Goal: Information Seeking & Learning: Learn about a topic

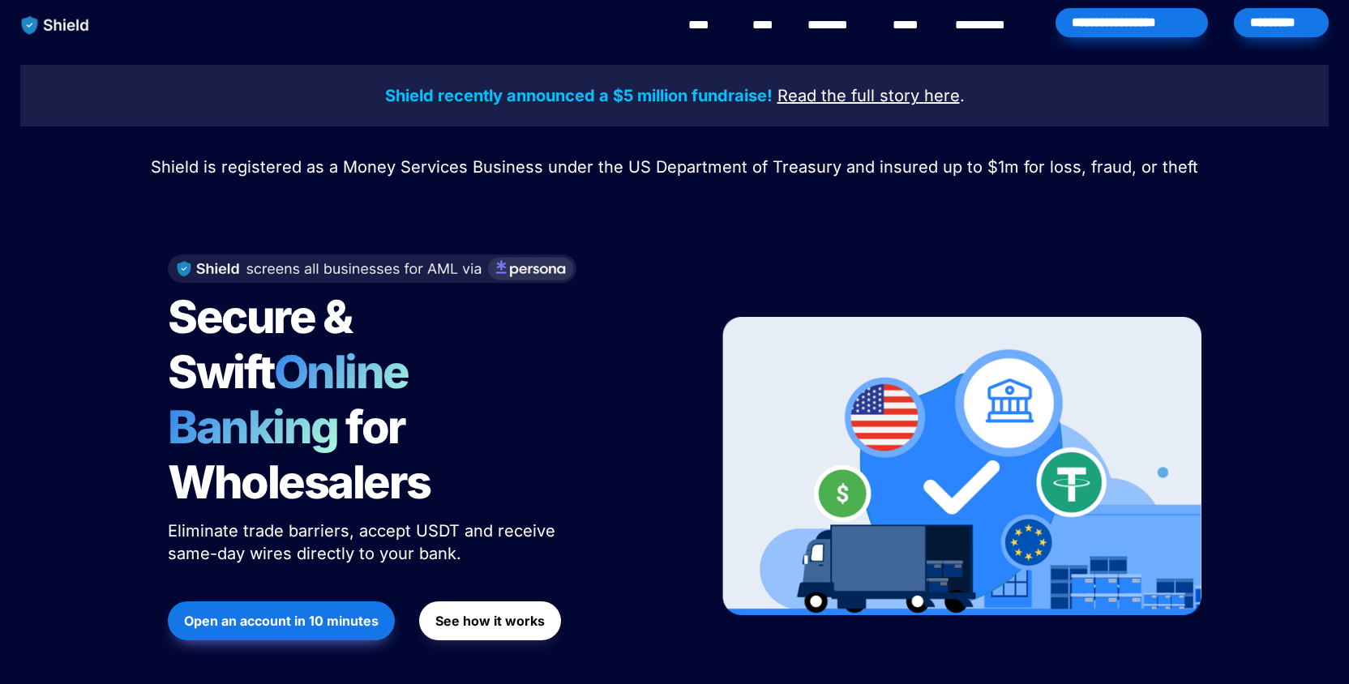
click at [527, 611] on span "See how it works" at bounding box center [489, 620] width 109 height 19
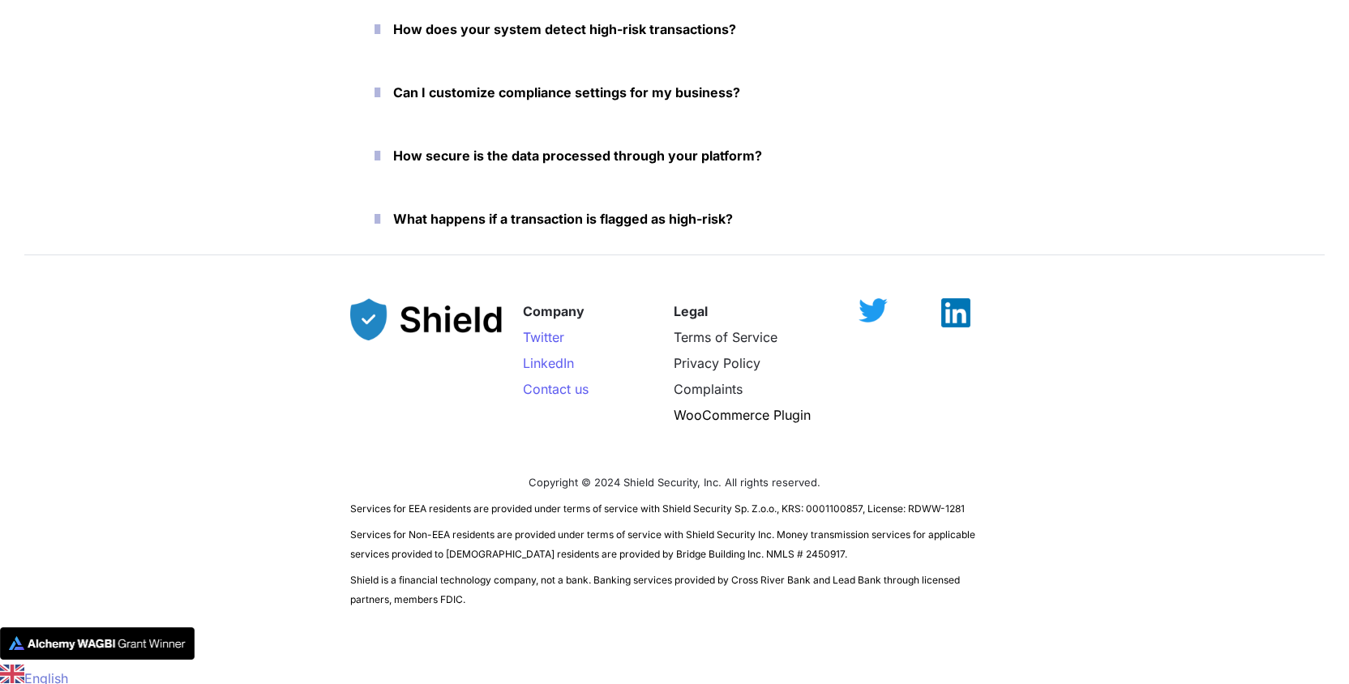
scroll to position [7500, 0]
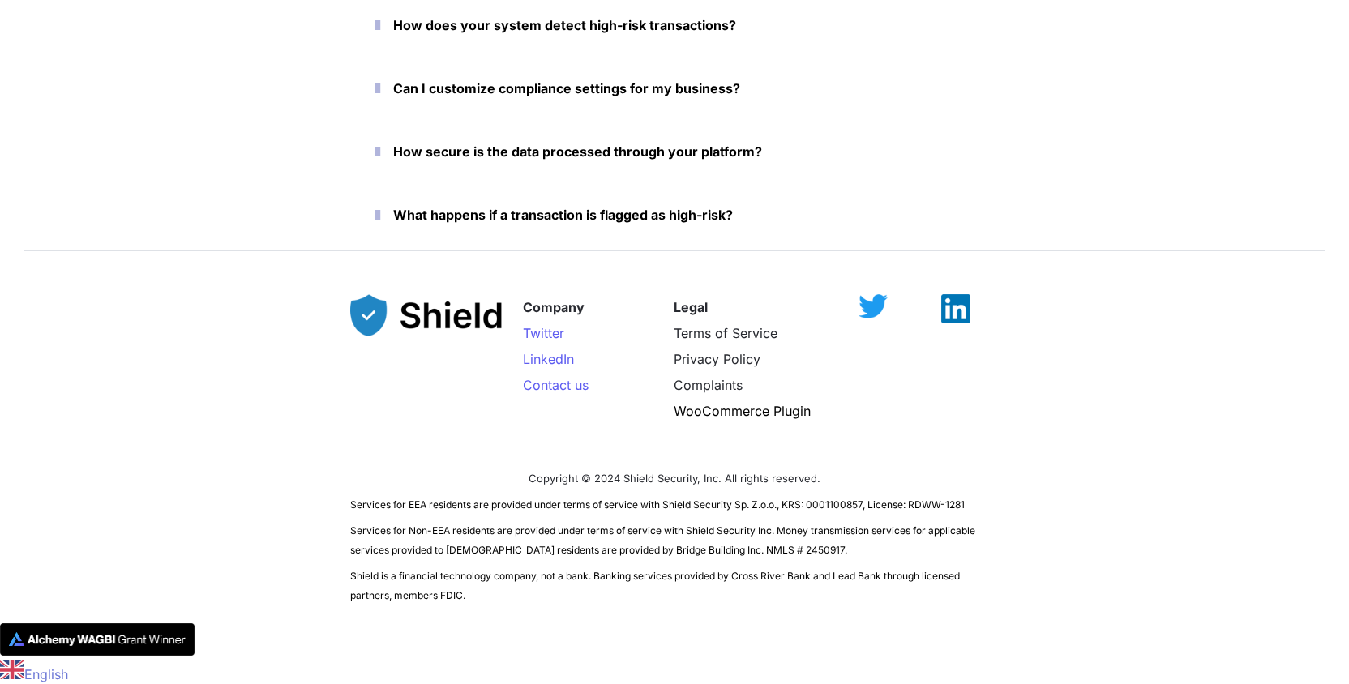
click at [564, 221] on strong "What happens if a transaction is flagged as high-risk?" at bounding box center [563, 215] width 340 height 16
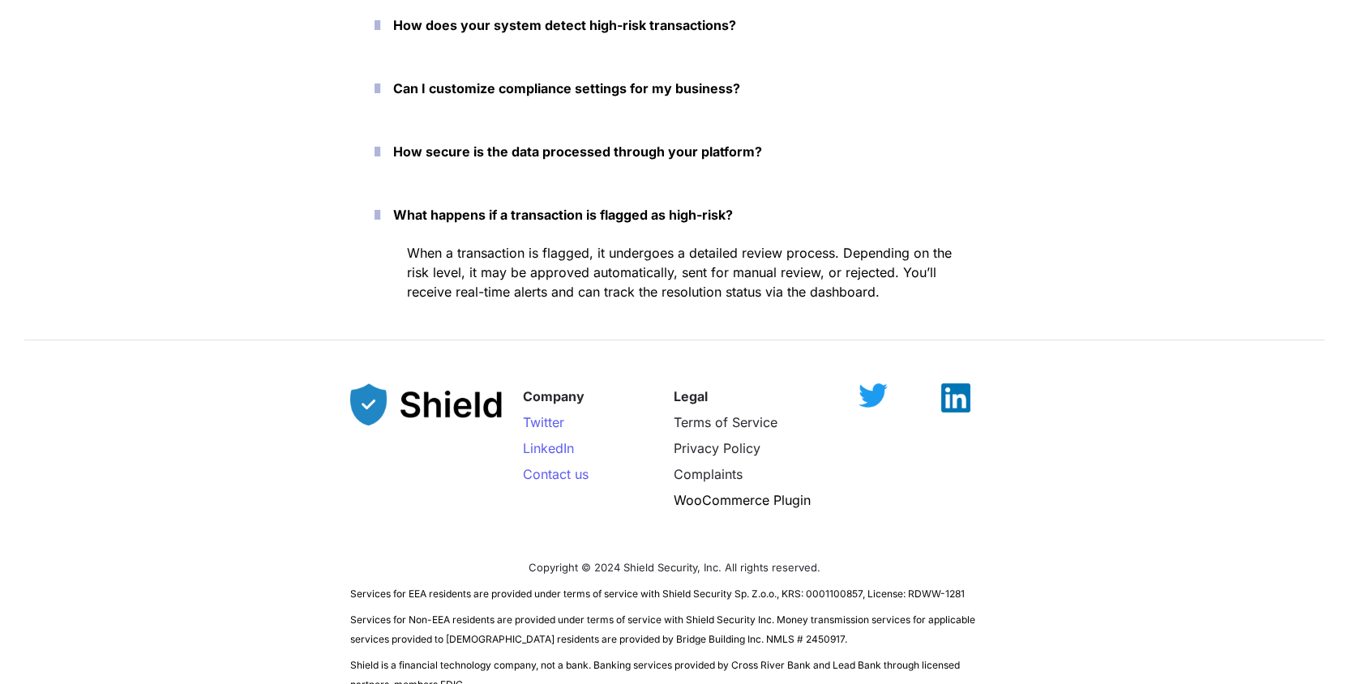
click at [480, 200] on button "What happens if a transaction is flagged as high-risk?" at bounding box center [674, 215] width 649 height 50
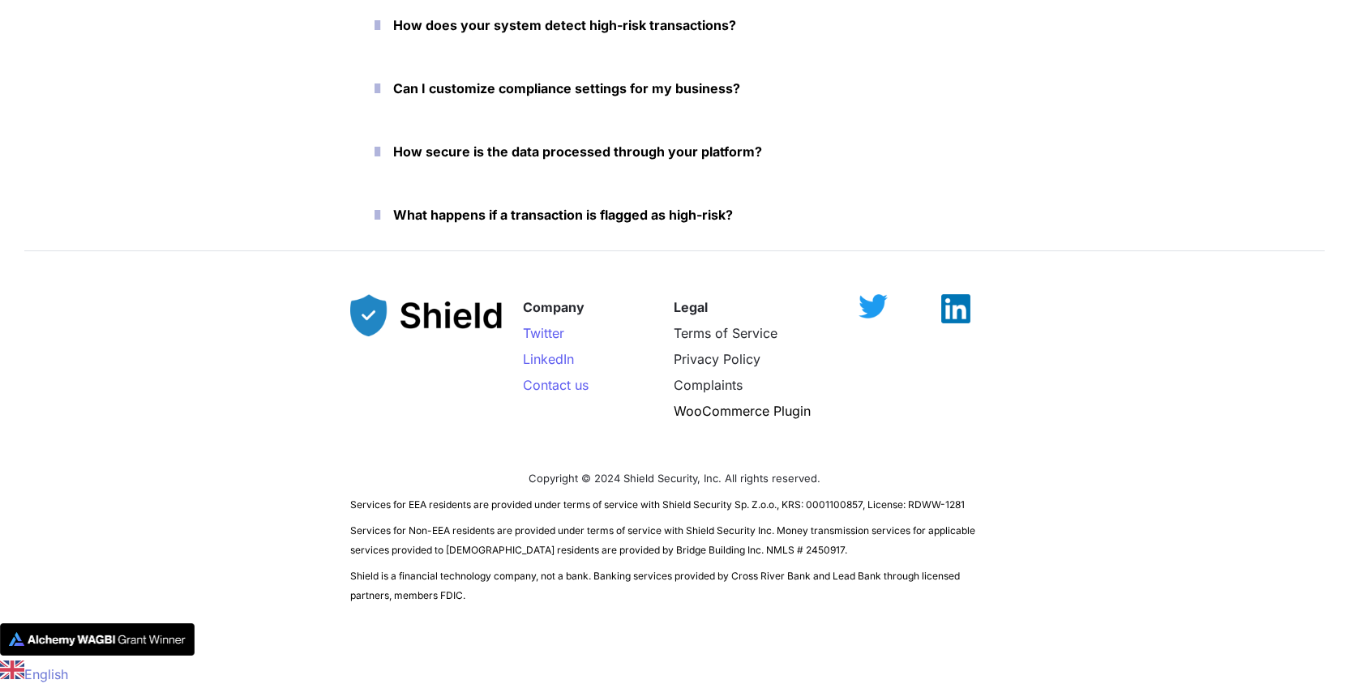
click at [380, 210] on icon "button" at bounding box center [378, 214] width 6 height 19
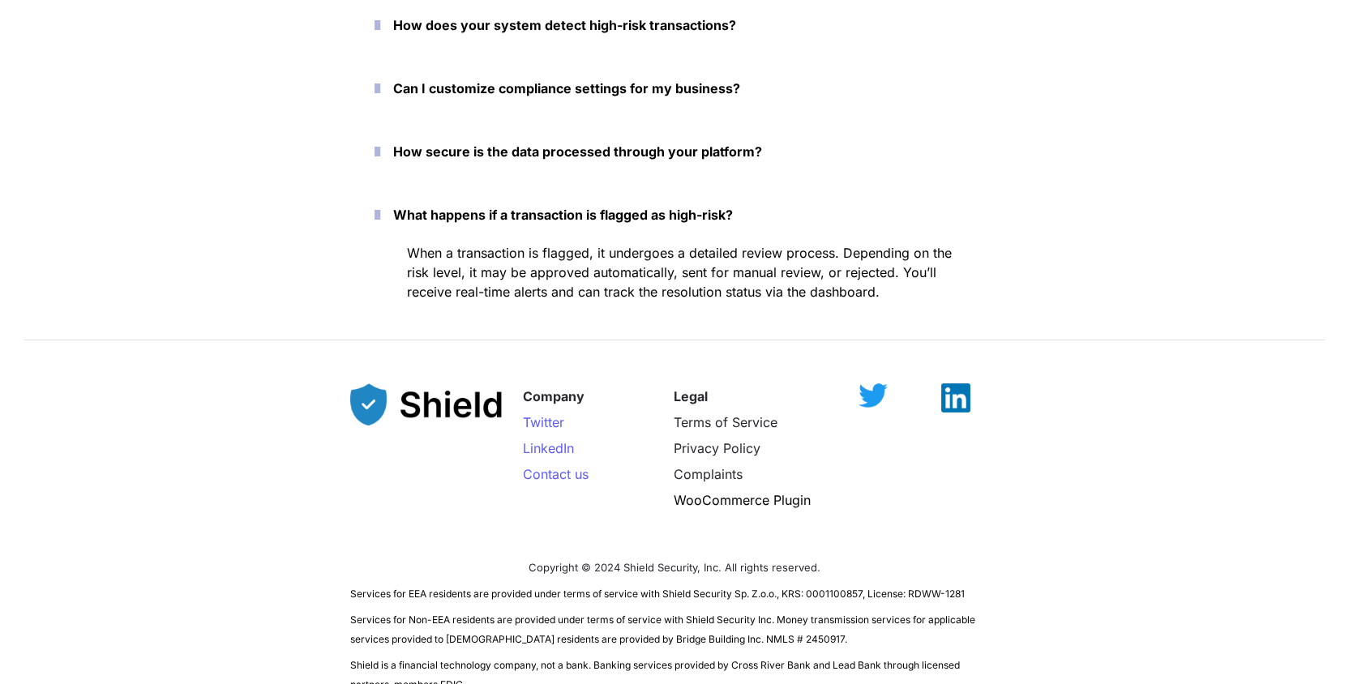
click at [397, 158] on button "How secure is the data processed through your platform?" at bounding box center [674, 151] width 649 height 50
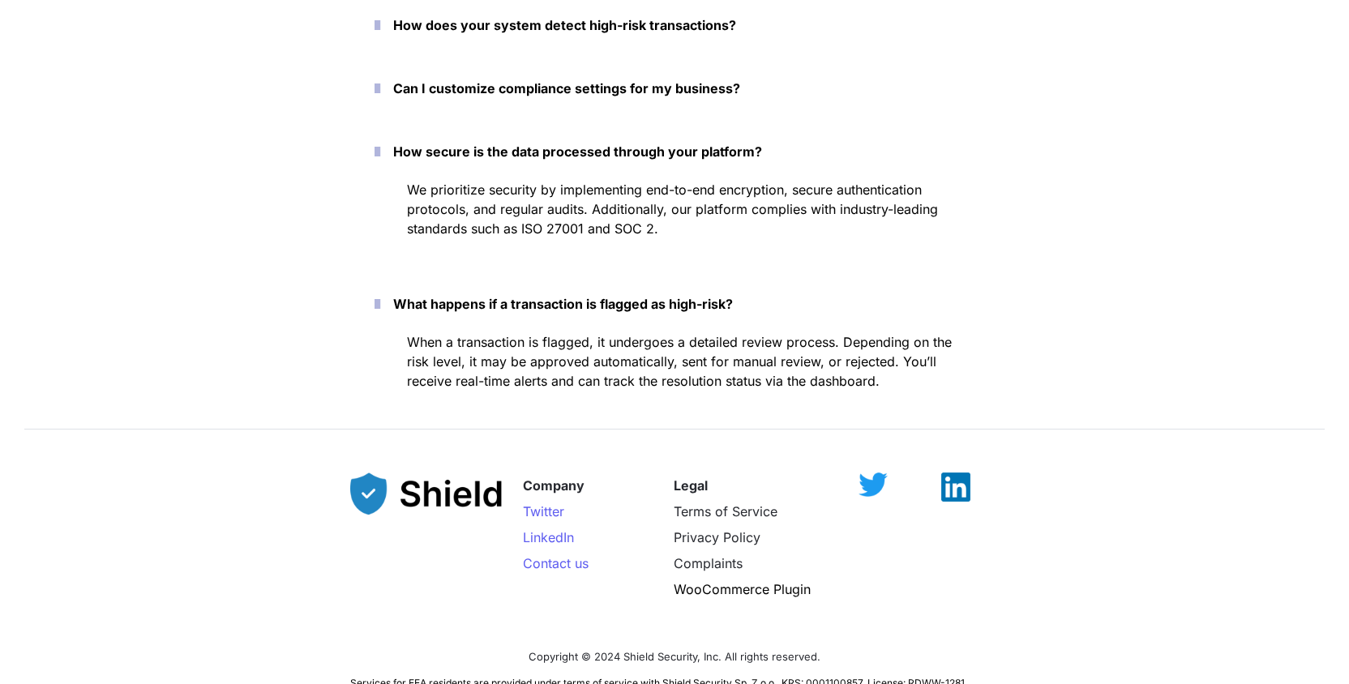
click at [444, 93] on strong "Can I customize compliance settings for my business?" at bounding box center [566, 88] width 347 height 16
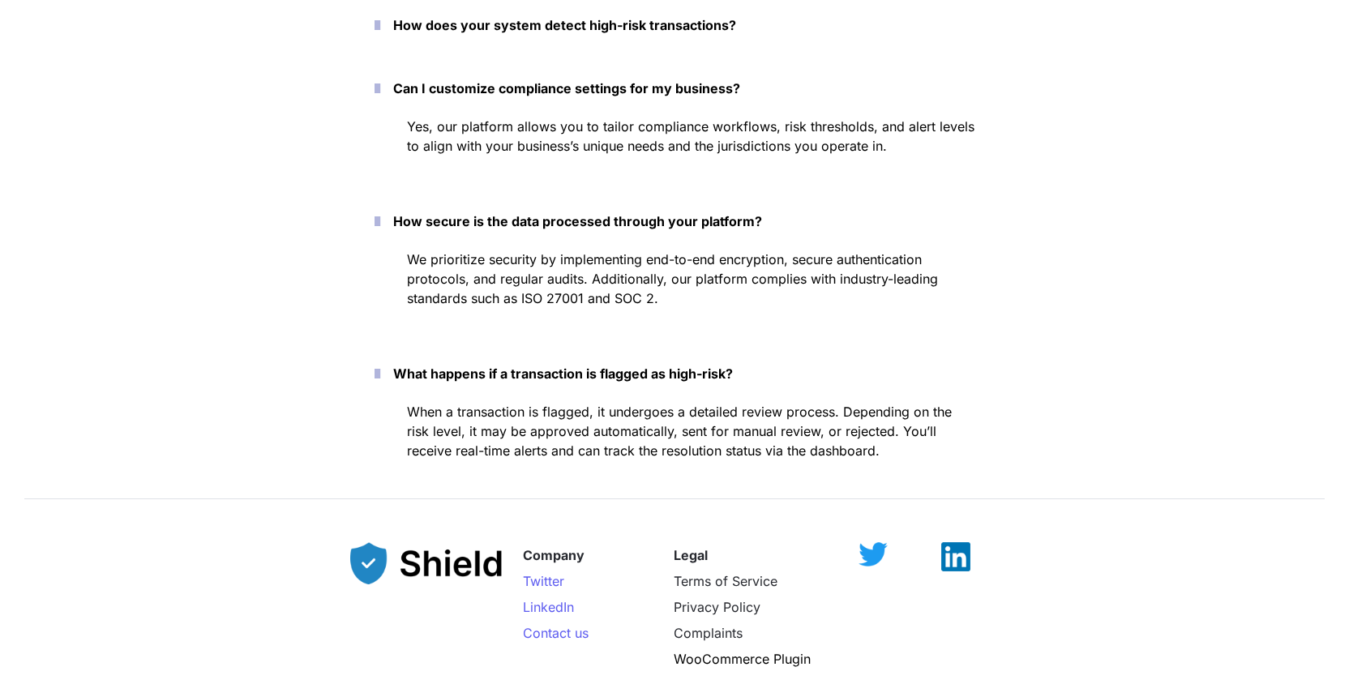
click at [409, 26] on strong "How does your system detect high-risk transactions?" at bounding box center [564, 25] width 343 height 16
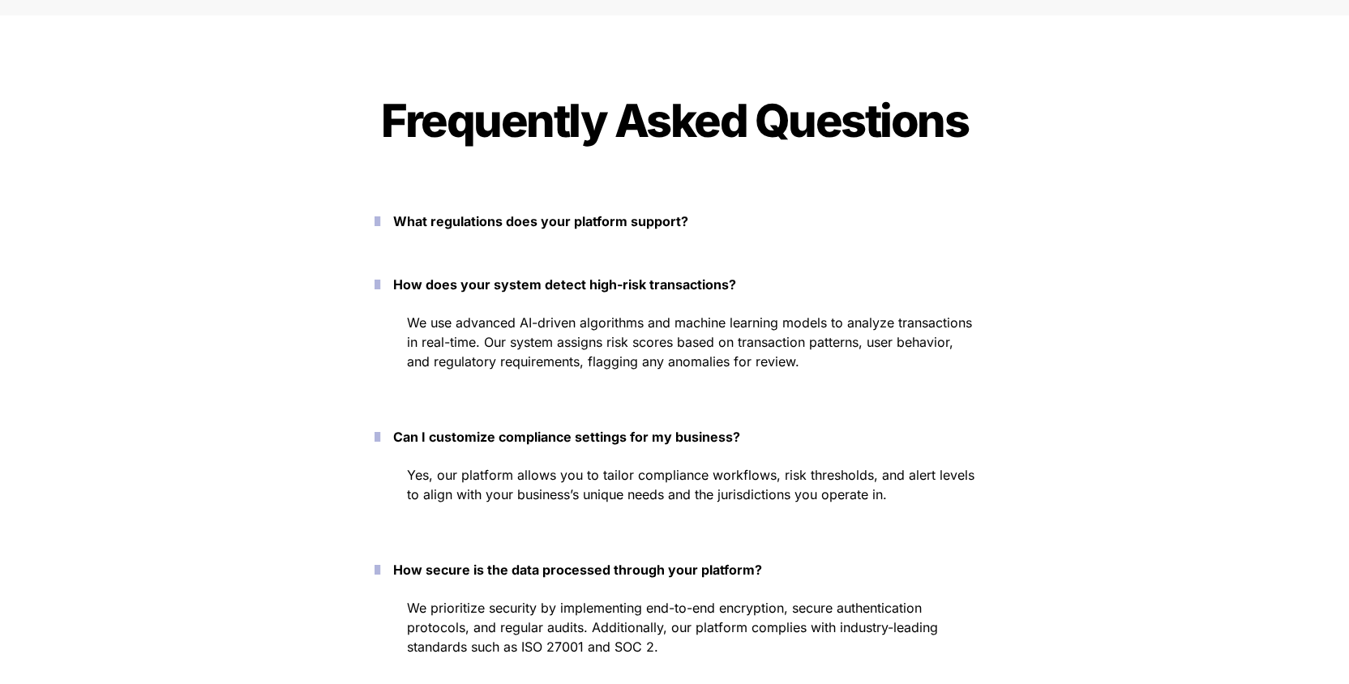
scroll to position [7254, 0]
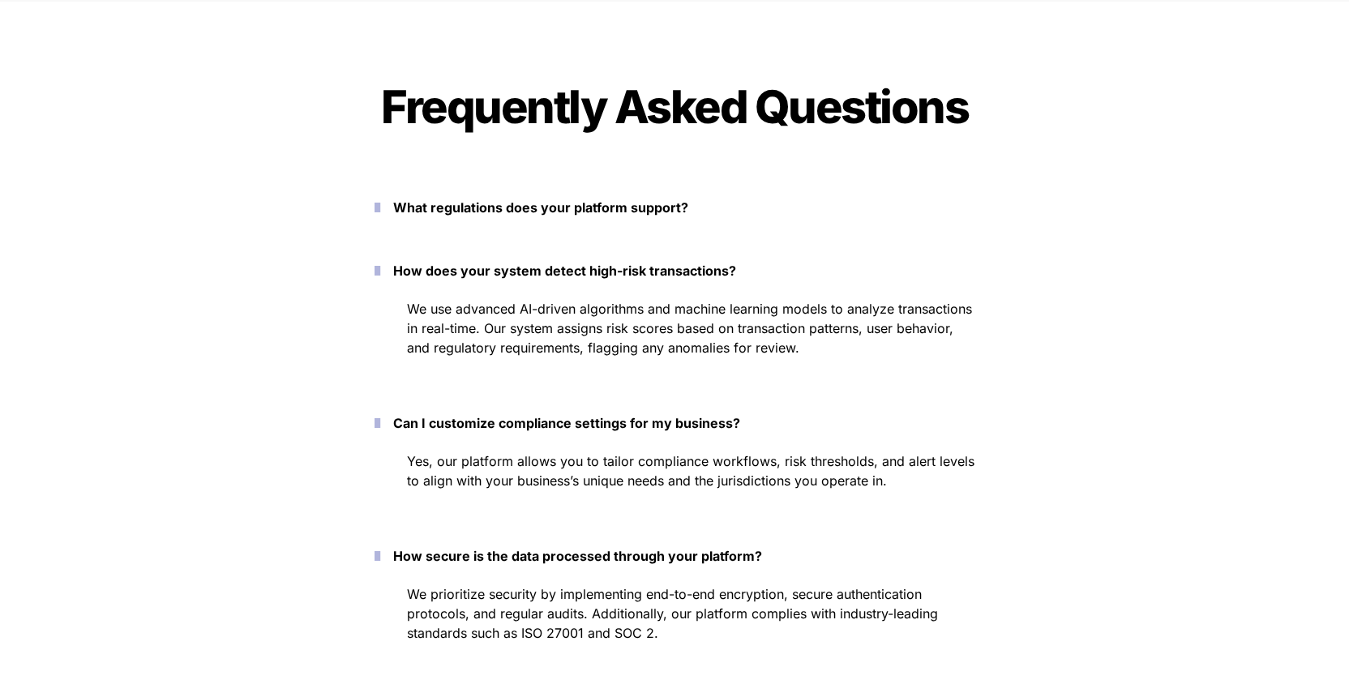
click at [423, 202] on strong "What regulations does your platform support?" at bounding box center [540, 207] width 295 height 16
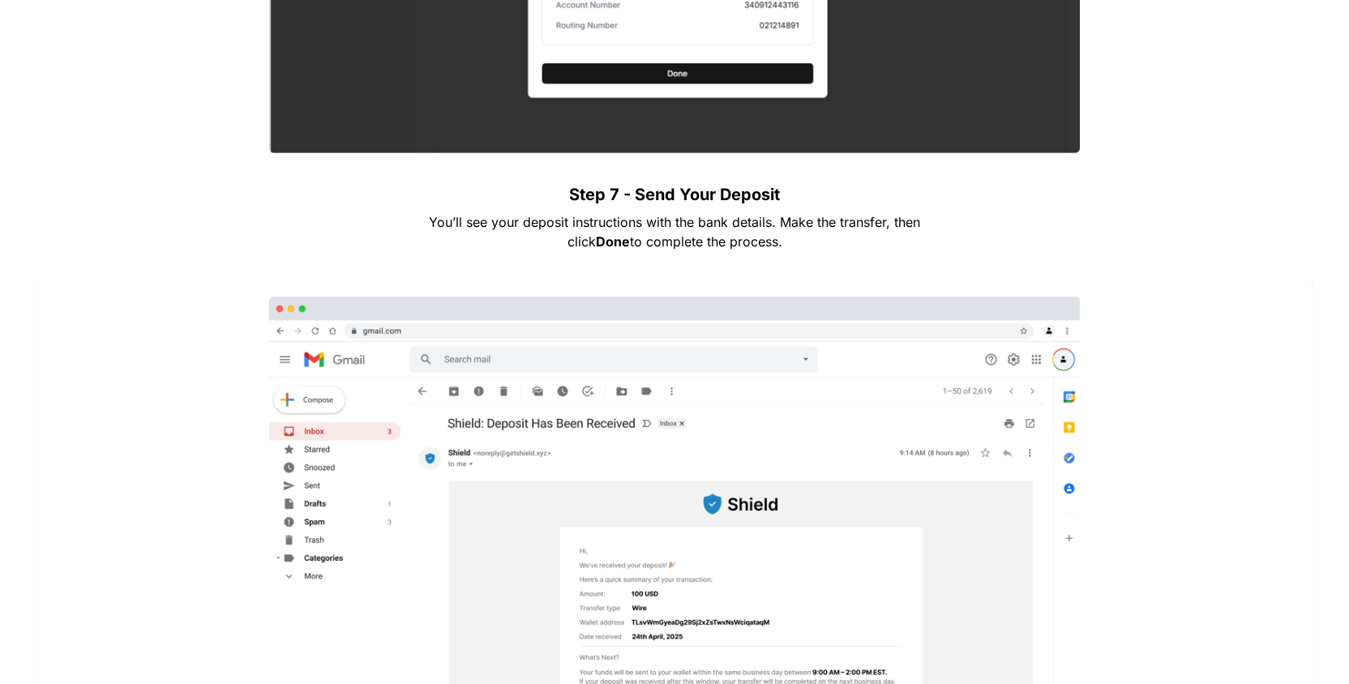
scroll to position [4958, 0]
